Goal: Task Accomplishment & Management: Complete application form

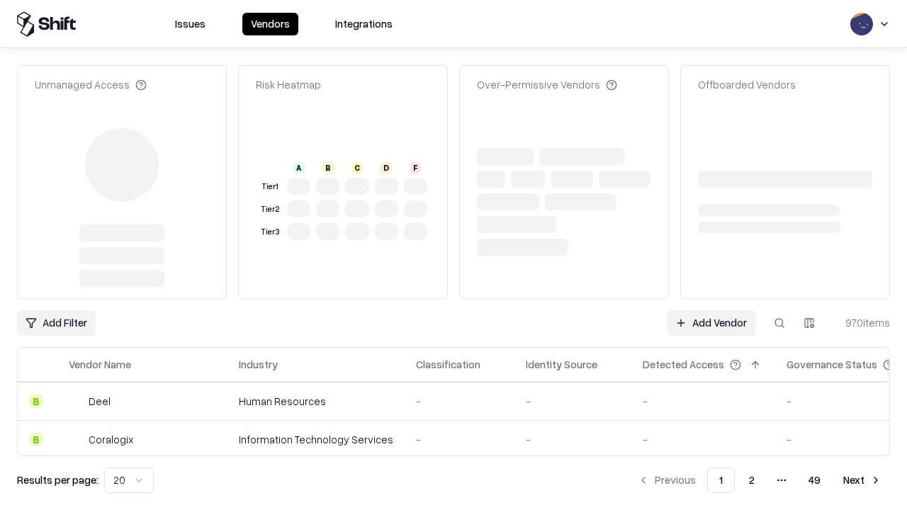
click at [711, 310] on link "Add Vendor" at bounding box center [711, 323] width 89 height 26
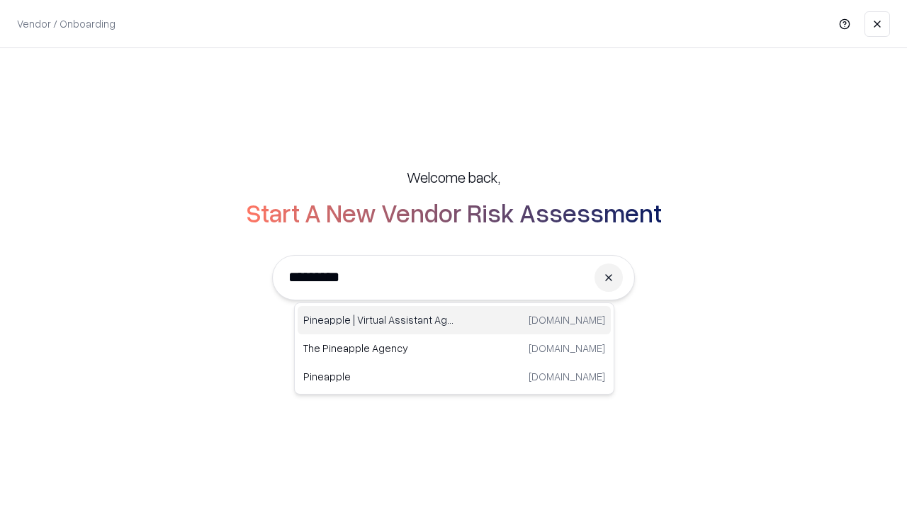
click at [454, 320] on div "Pineapple | Virtual Assistant Agency [DOMAIN_NAME]" at bounding box center [454, 320] width 313 height 28
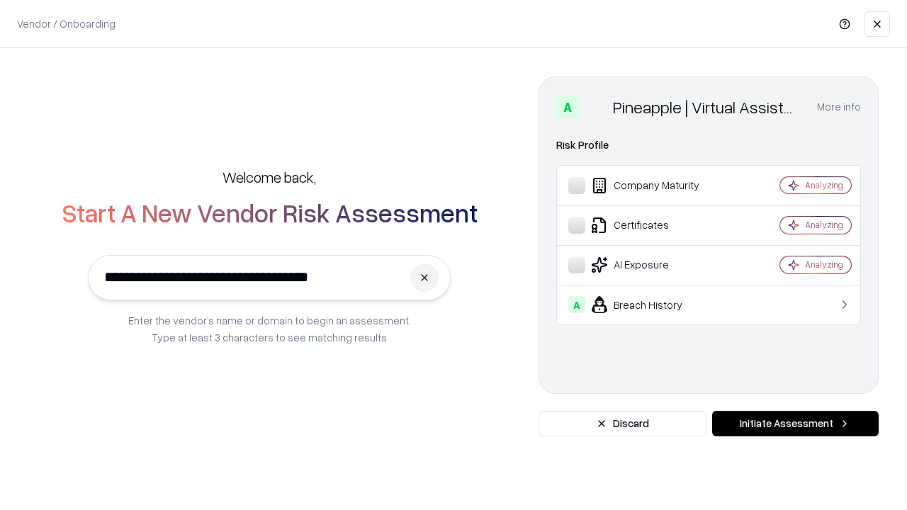
type input "**********"
click at [795, 424] on button "Initiate Assessment" at bounding box center [795, 424] width 167 height 26
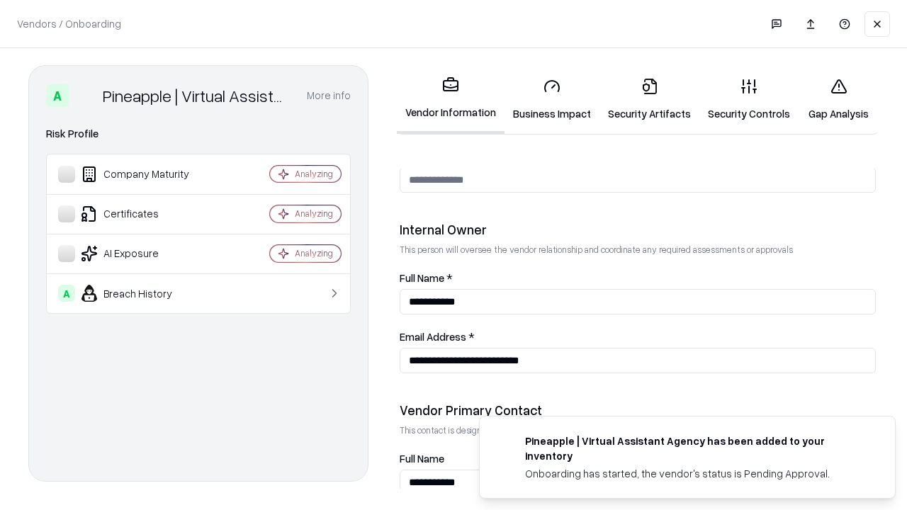
scroll to position [734, 0]
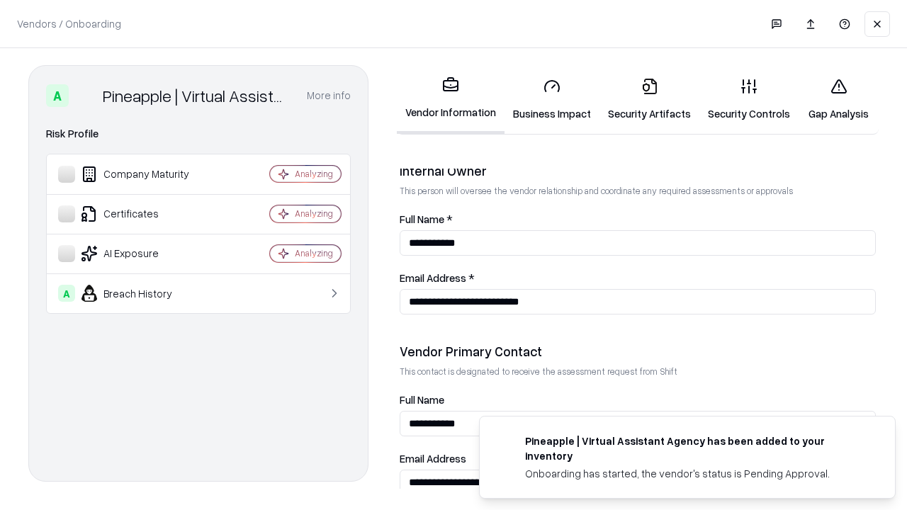
click at [649, 99] on link "Security Artifacts" at bounding box center [650, 100] width 100 height 66
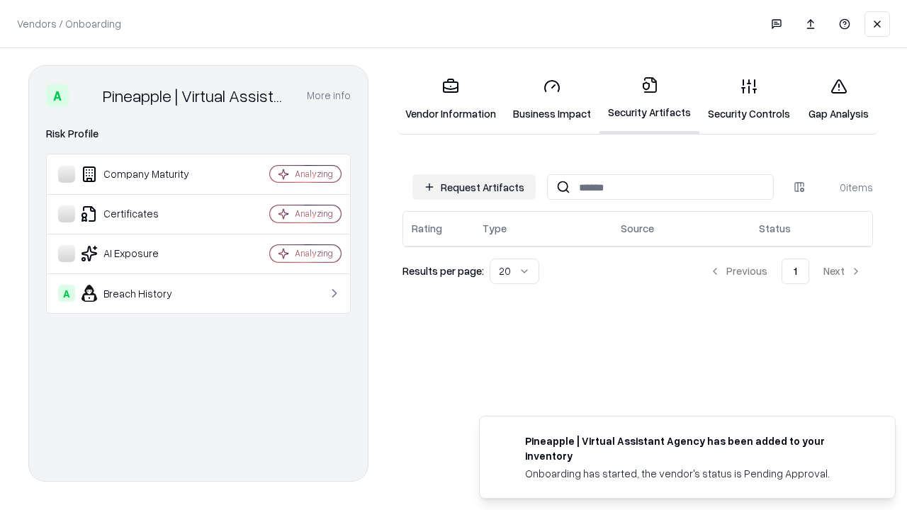
click at [474, 187] on button "Request Artifacts" at bounding box center [474, 187] width 123 height 26
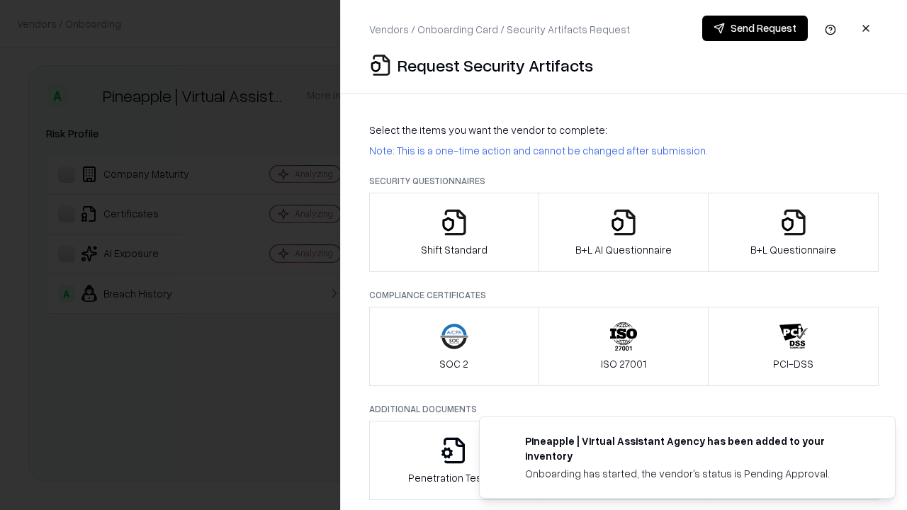
click at [793, 232] on icon "button" at bounding box center [794, 222] width 28 height 28
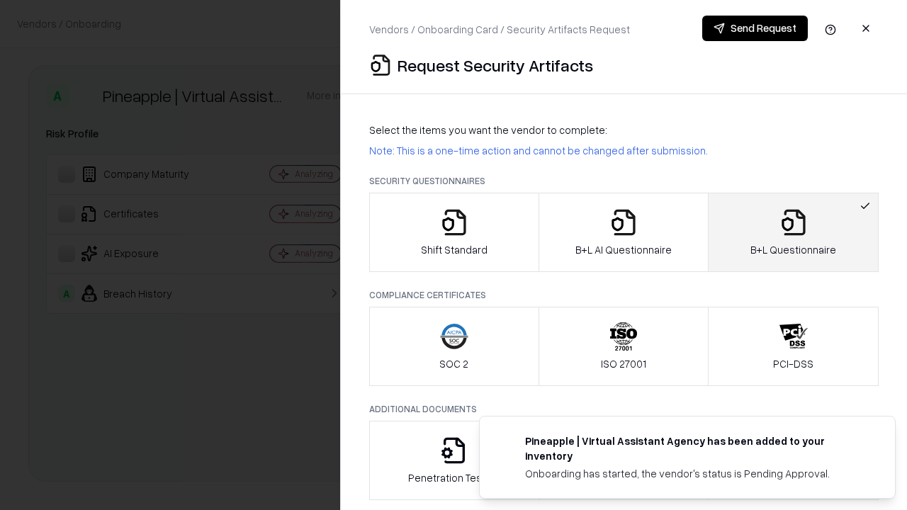
click at [623, 232] on icon "button" at bounding box center [624, 222] width 28 height 28
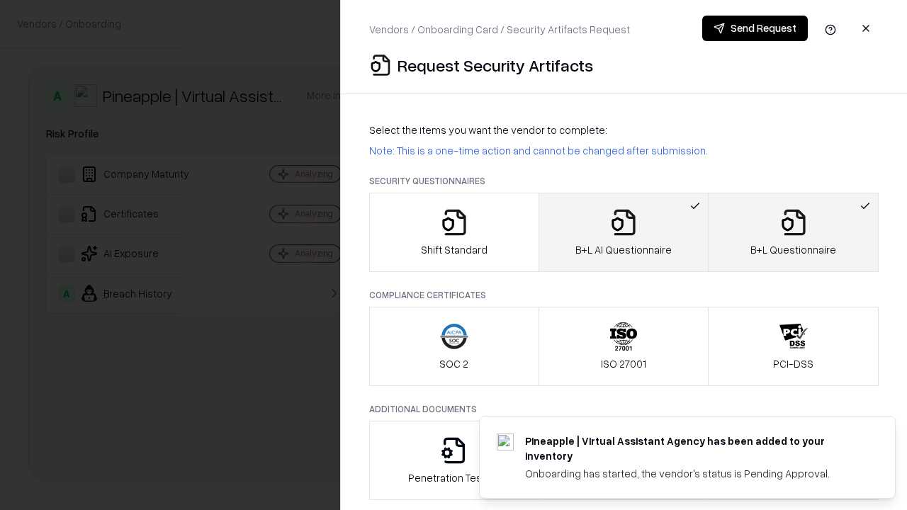
click at [755, 28] on button "Send Request" at bounding box center [755, 29] width 106 height 26
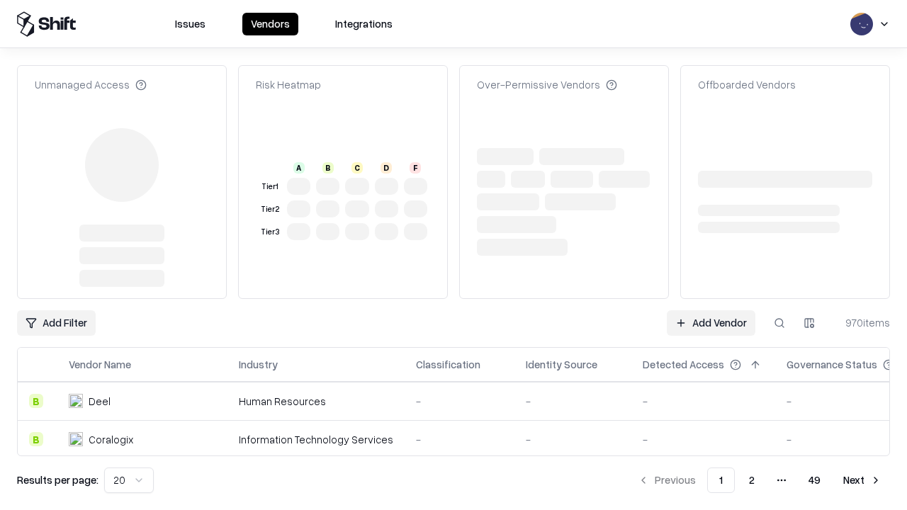
click at [711, 323] on link "Add Vendor" at bounding box center [711, 323] width 89 height 26
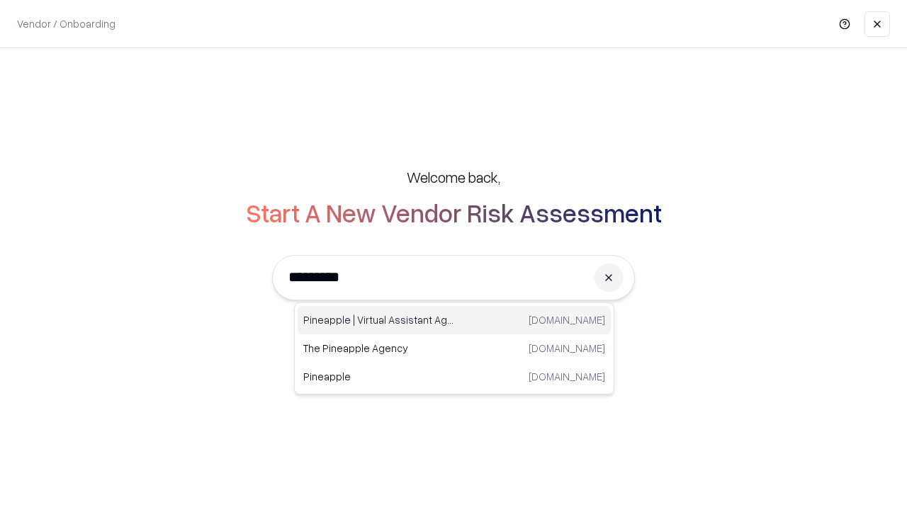
click at [454, 320] on div "Pineapple | Virtual Assistant Agency [DOMAIN_NAME]" at bounding box center [454, 320] width 313 height 28
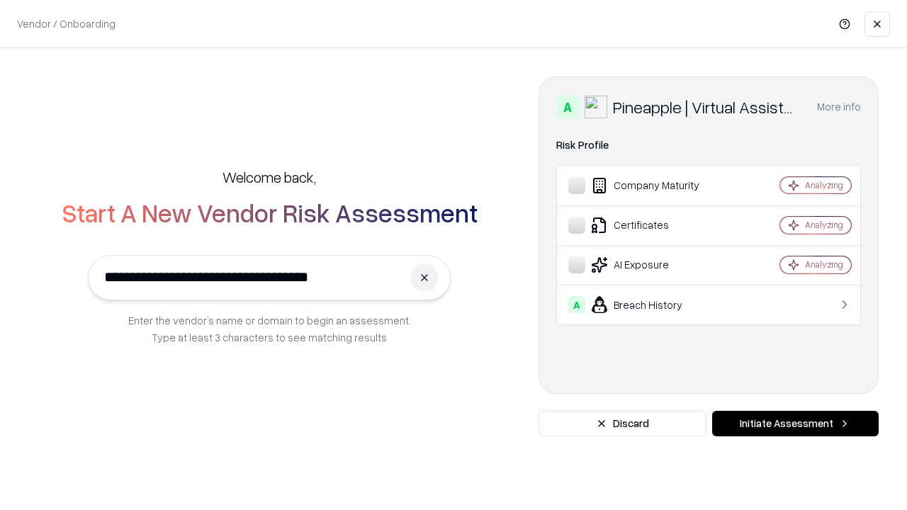
type input "**********"
click at [795, 424] on button "Initiate Assessment" at bounding box center [795, 424] width 167 height 26
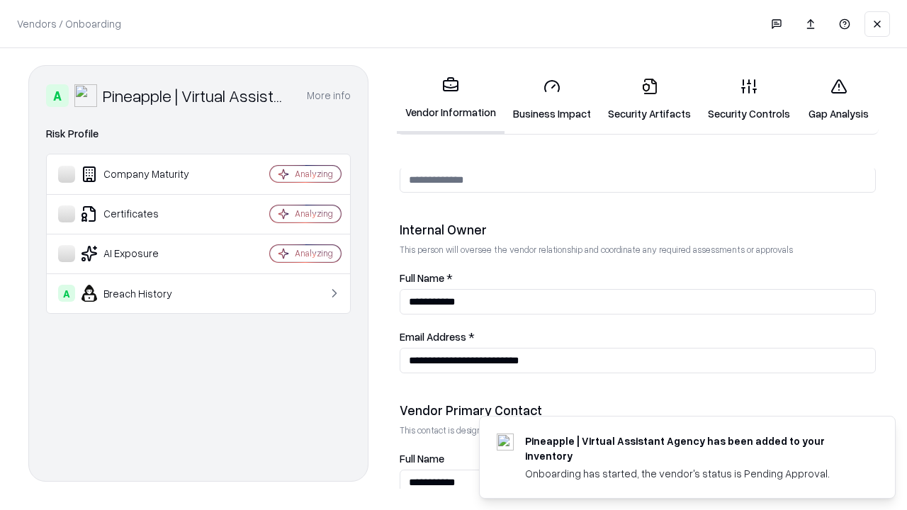
scroll to position [734, 0]
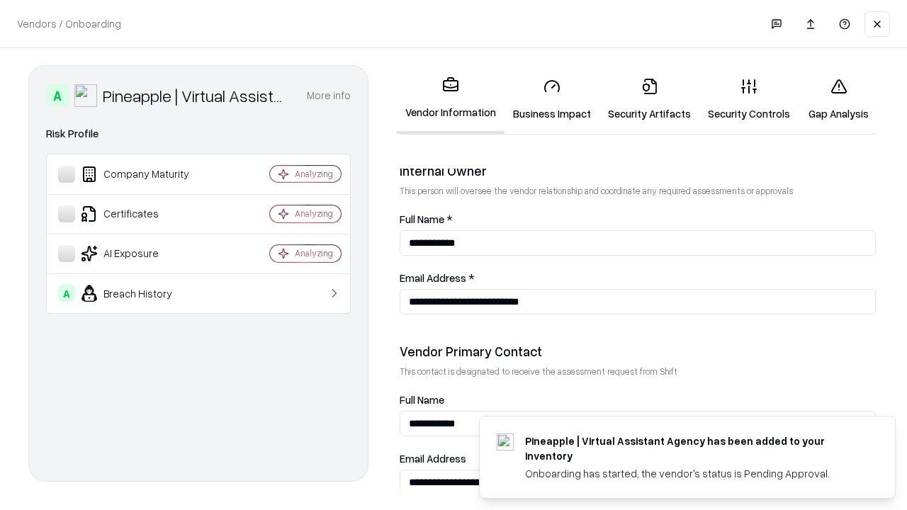
click at [838, 99] on link "Gap Analysis" at bounding box center [839, 100] width 80 height 66
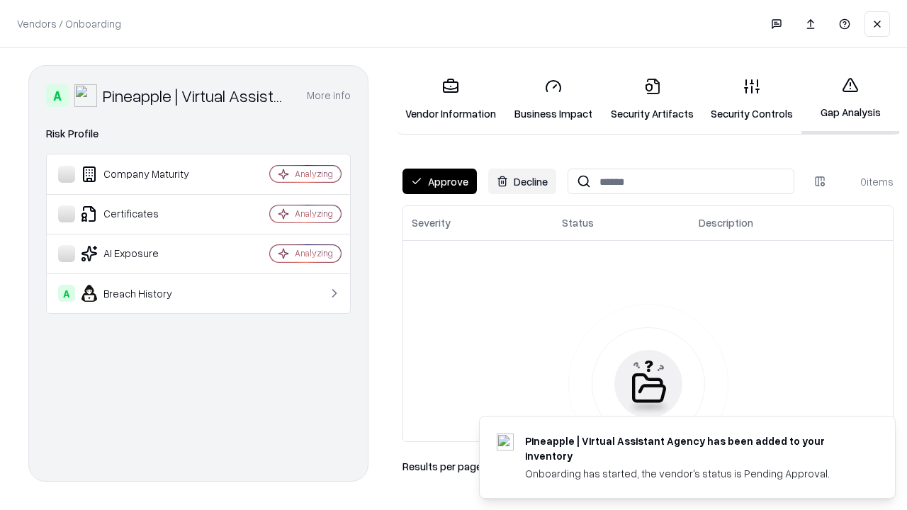
click at [439, 181] on button "Approve" at bounding box center [440, 182] width 74 height 26
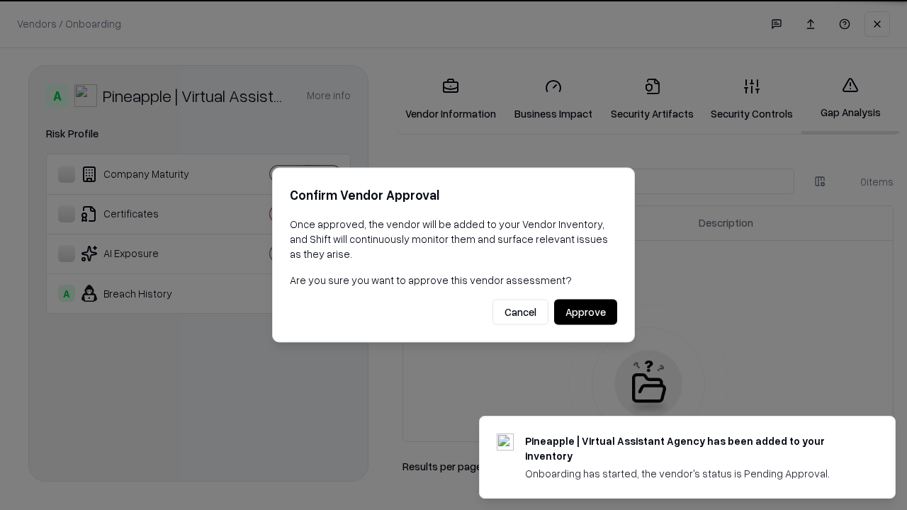
click at [585, 312] on button "Approve" at bounding box center [585, 313] width 63 height 26
